Goal: Share content: Share content

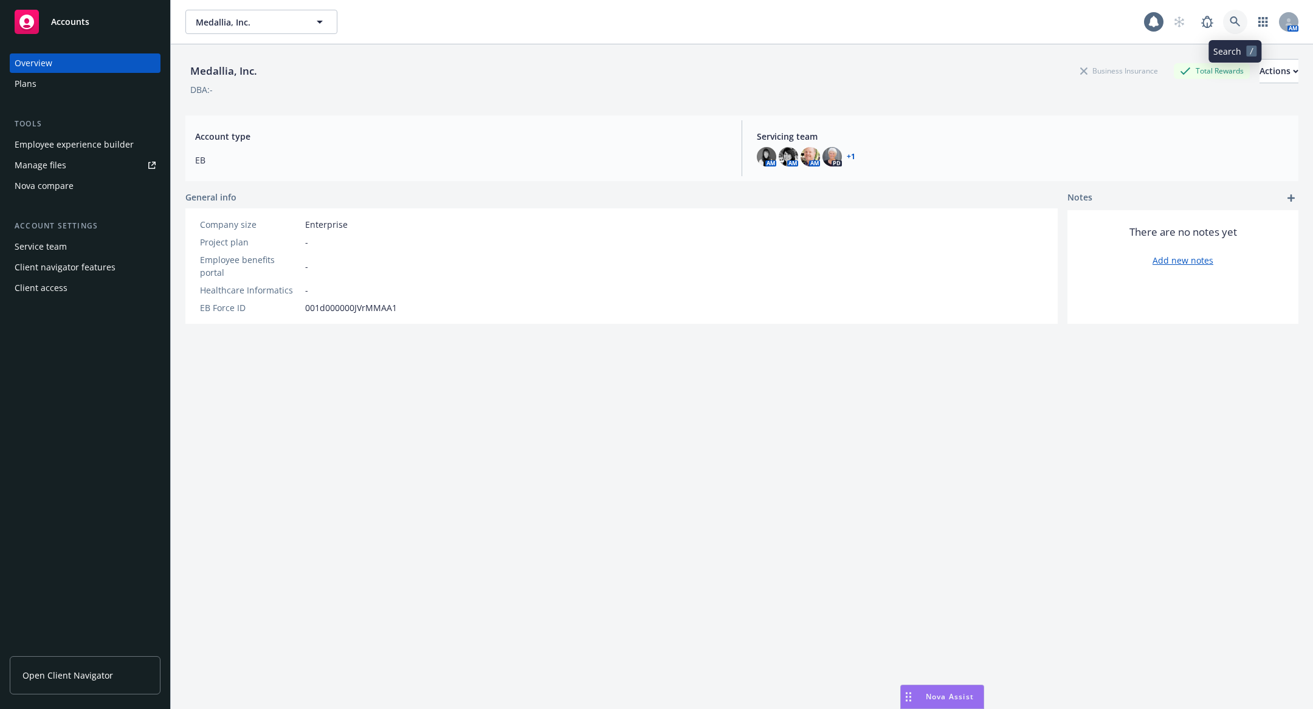
click at [1234, 24] on icon at bounding box center [1235, 21] width 11 height 11
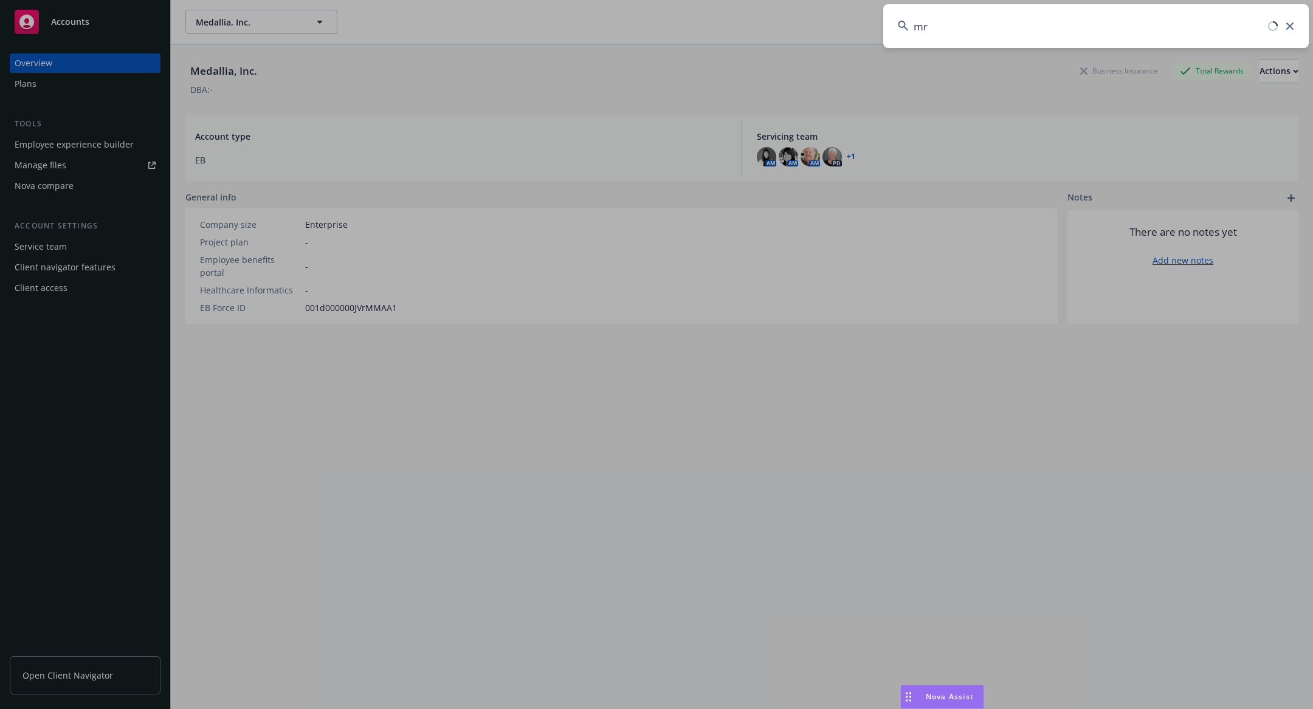
type input "m"
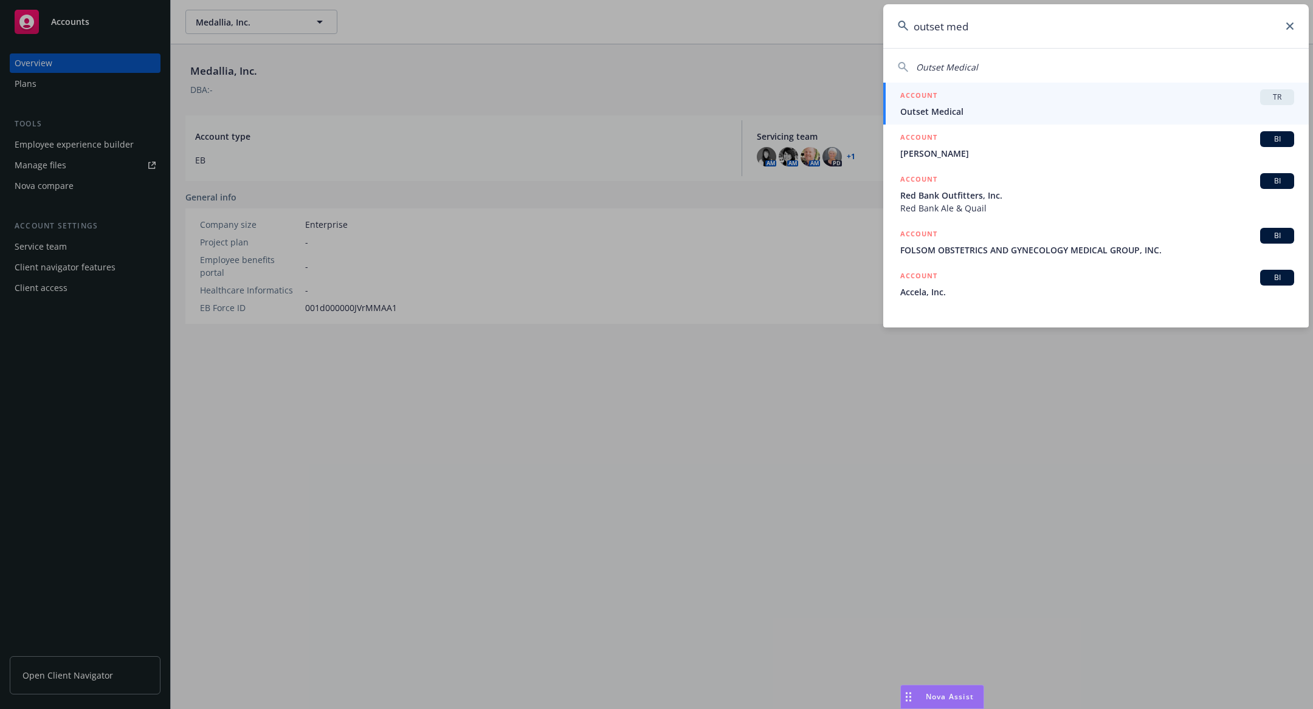
type input "outset med"
click at [1134, 103] on div "ACCOUNT TR" at bounding box center [1097, 97] width 394 height 16
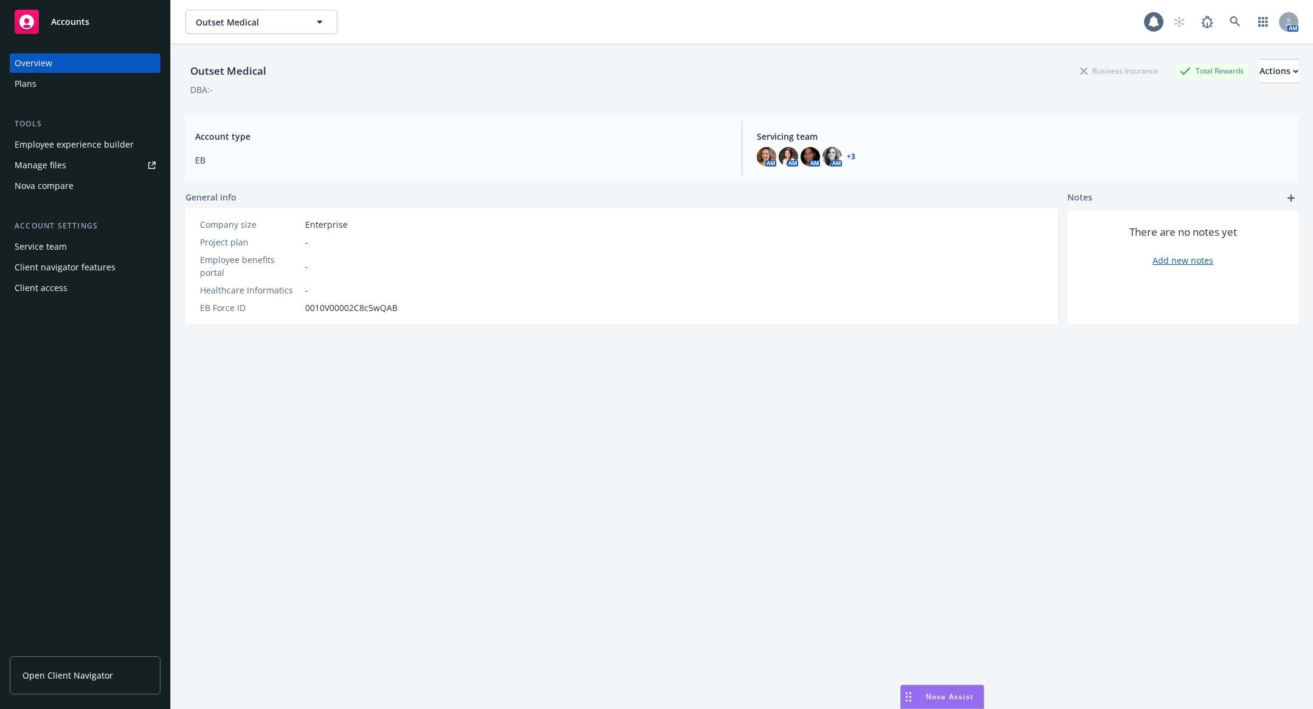
click at [91, 147] on div "Employee experience builder" at bounding box center [74, 144] width 119 height 19
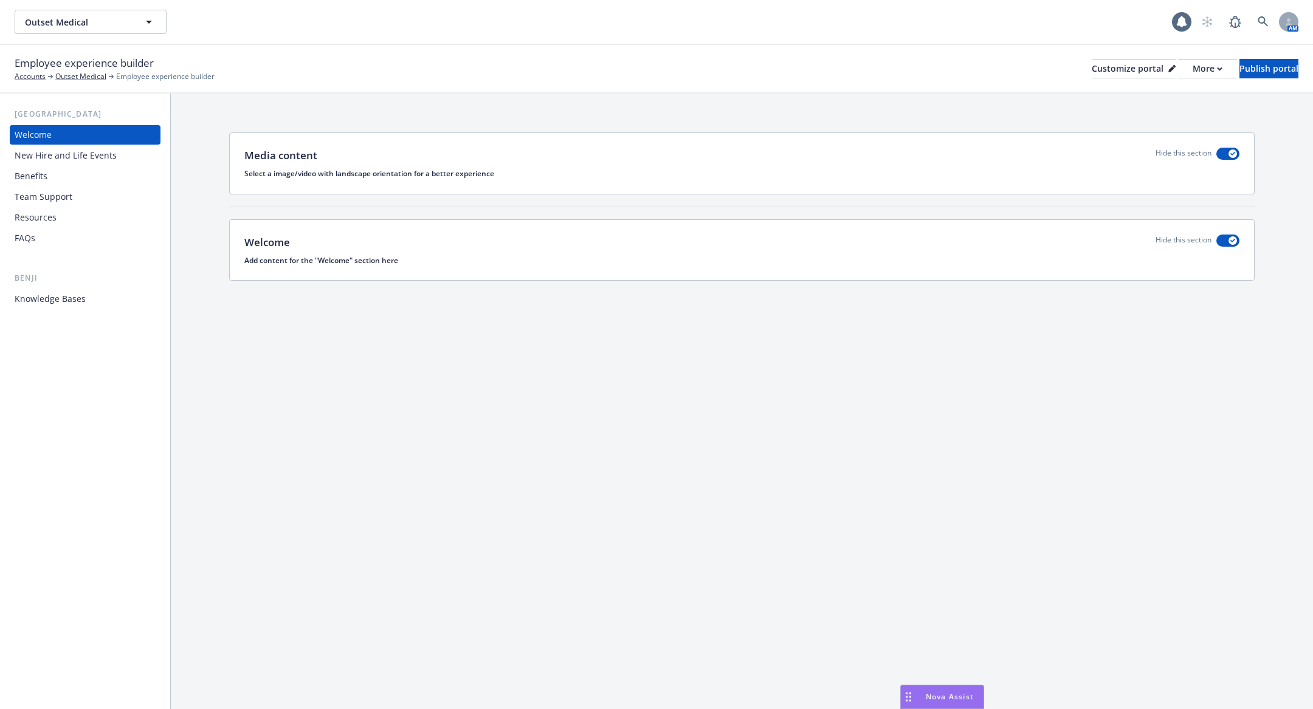
click at [74, 173] on div "Benefits" at bounding box center [85, 176] width 141 height 19
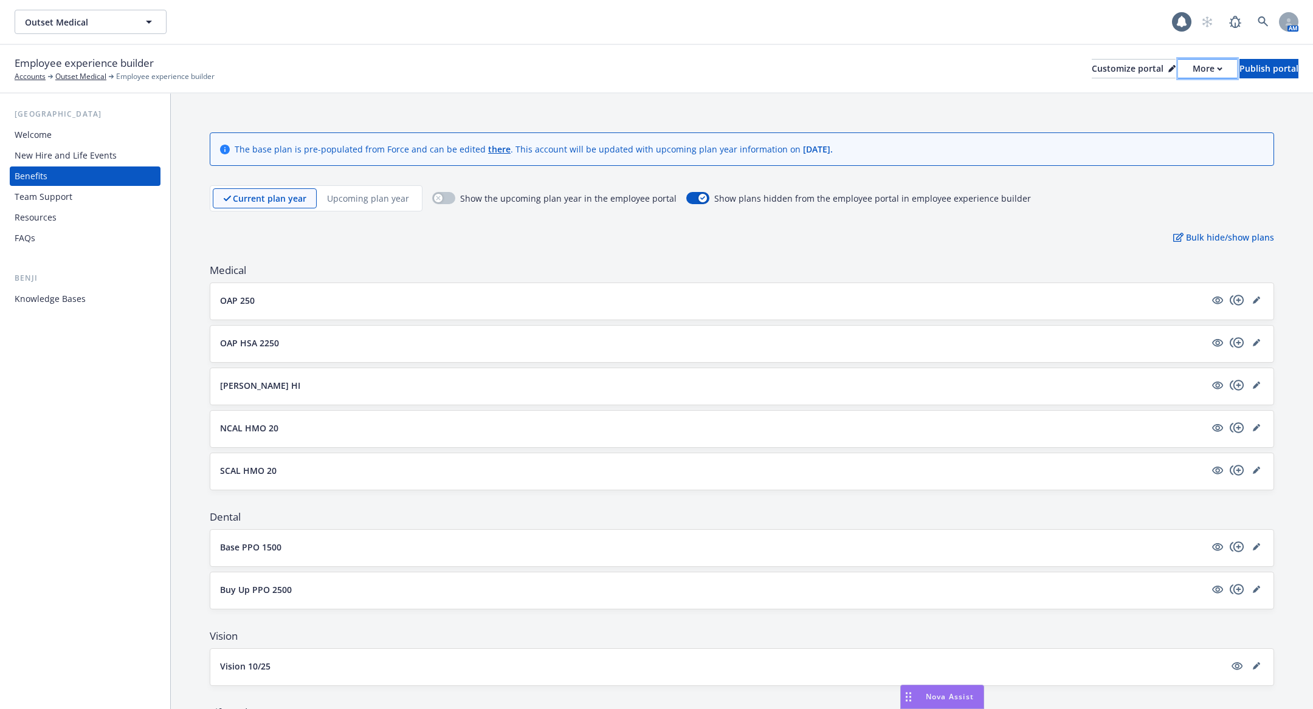
click at [1193, 68] on div "More" at bounding box center [1208, 69] width 30 height 18
click at [1151, 112] on link "Copy portal link" at bounding box center [1143, 120] width 111 height 24
